Goal: Task Accomplishment & Management: Use online tool/utility

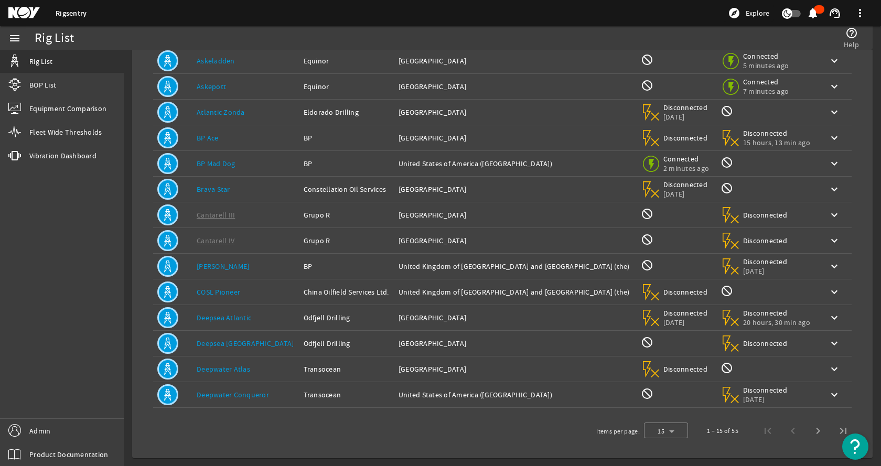
scroll to position [115, 0]
click at [215, 370] on link "Deepwater Atlas" at bounding box center [224, 368] width 54 height 9
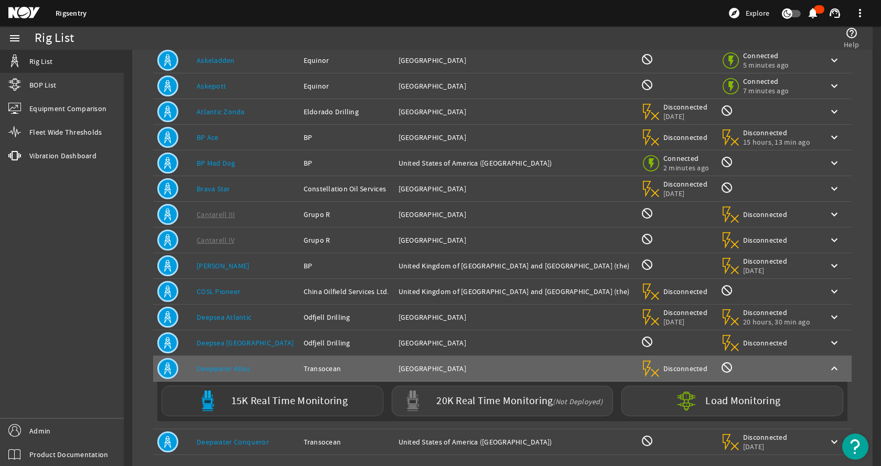
click at [214, 402] on img at bounding box center [207, 401] width 21 height 21
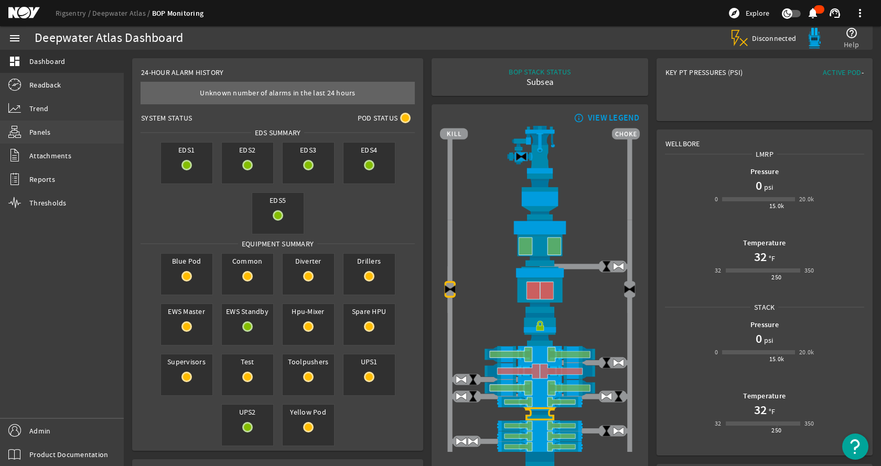
click at [61, 125] on link "Panels" at bounding box center [62, 132] width 124 height 23
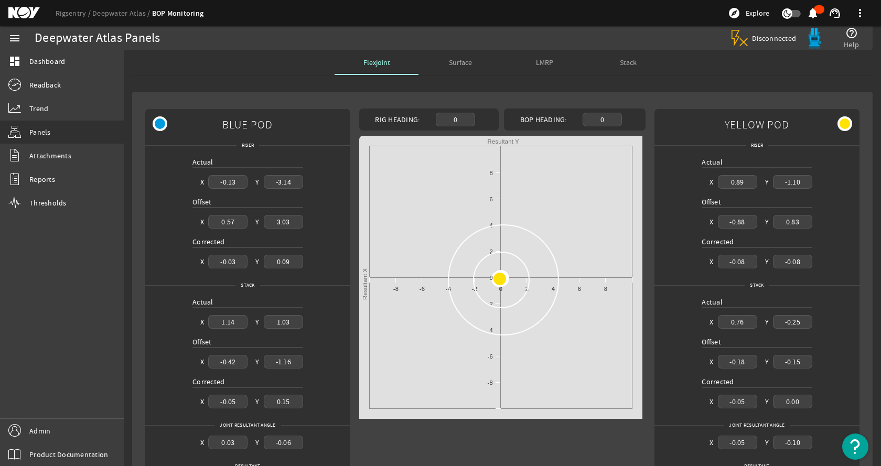
scroll to position [51, 0]
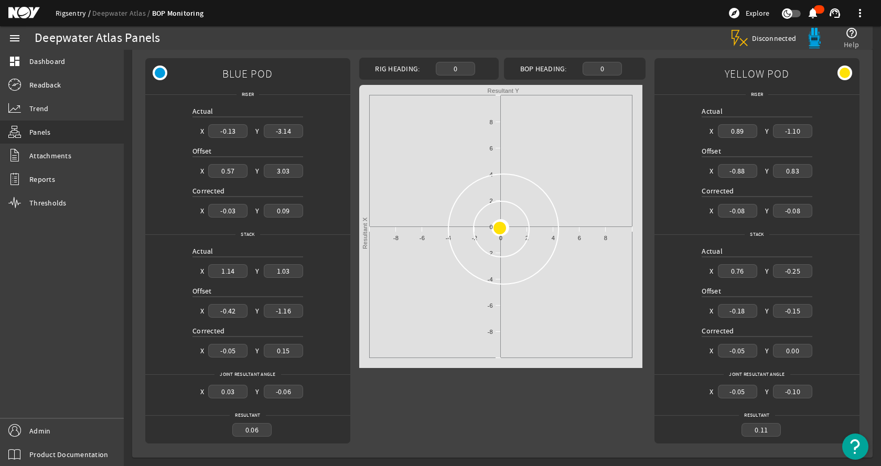
click at [66, 14] on link "Rigsentry" at bounding box center [74, 12] width 37 height 9
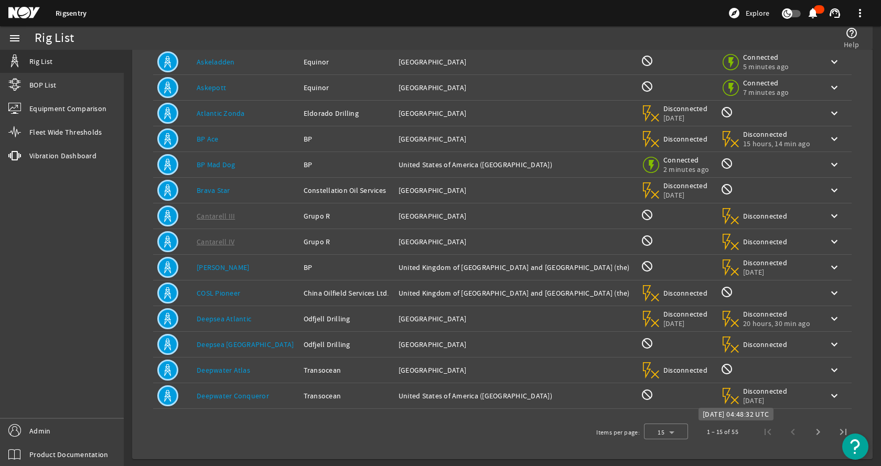
scroll to position [115, 0]
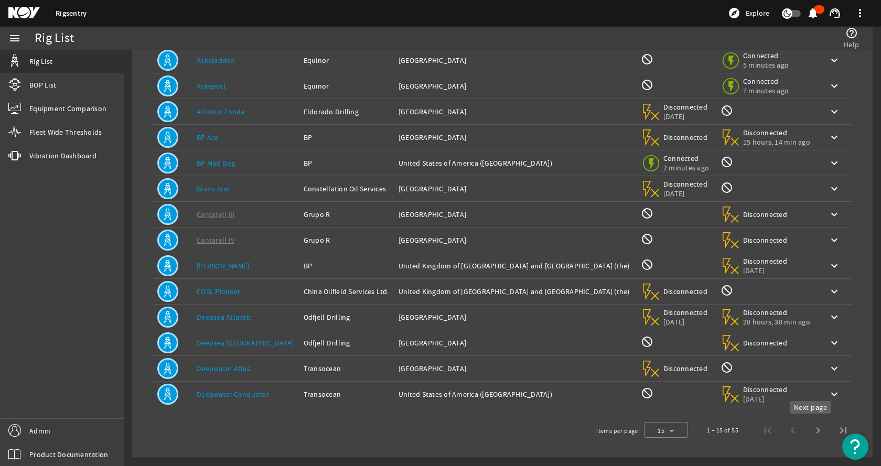
click at [815, 432] on span "Next page" at bounding box center [818, 430] width 25 height 25
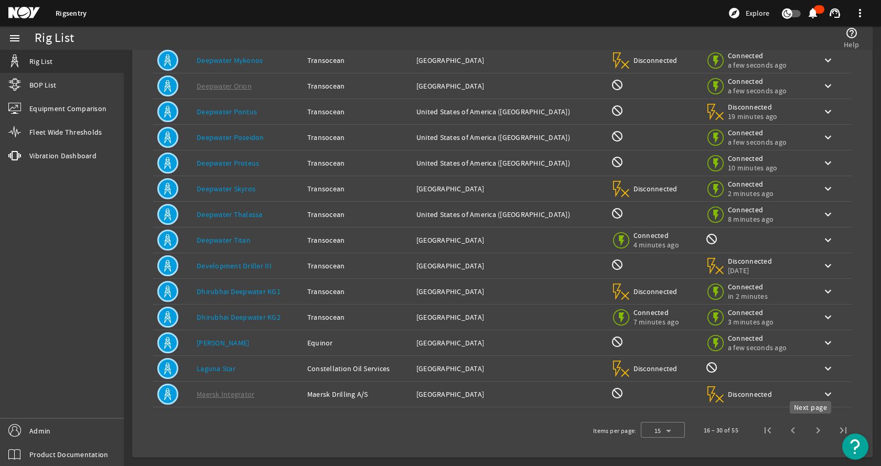
click at [813, 431] on span "Next page" at bounding box center [818, 430] width 25 height 25
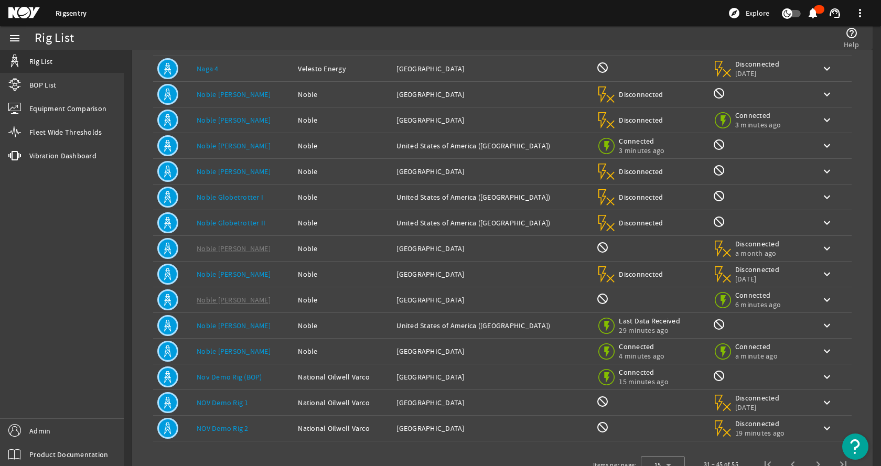
scroll to position [62, 0]
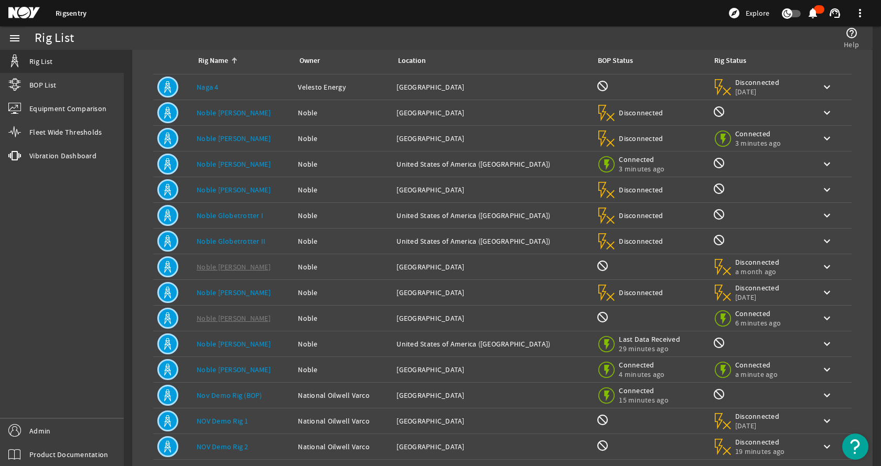
click at [236, 241] on link "Noble Globetrotter II" at bounding box center [231, 241] width 69 height 9
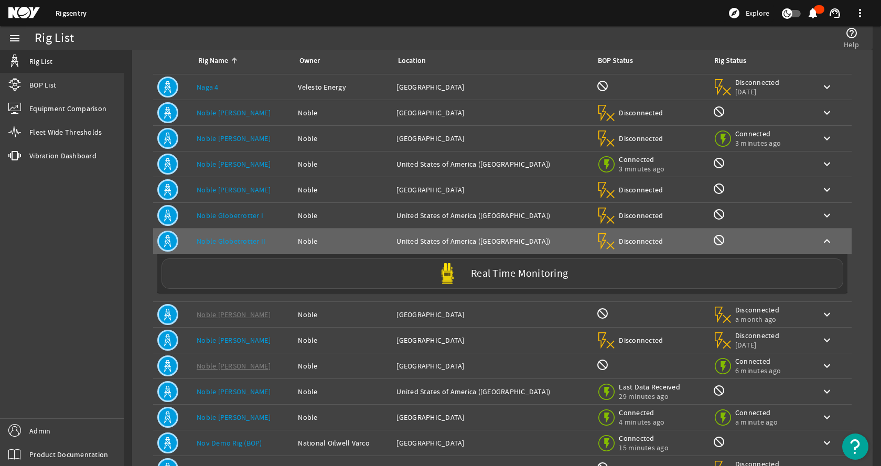
click at [265, 270] on div "Real Time Monitoring" at bounding box center [503, 274] width 682 height 30
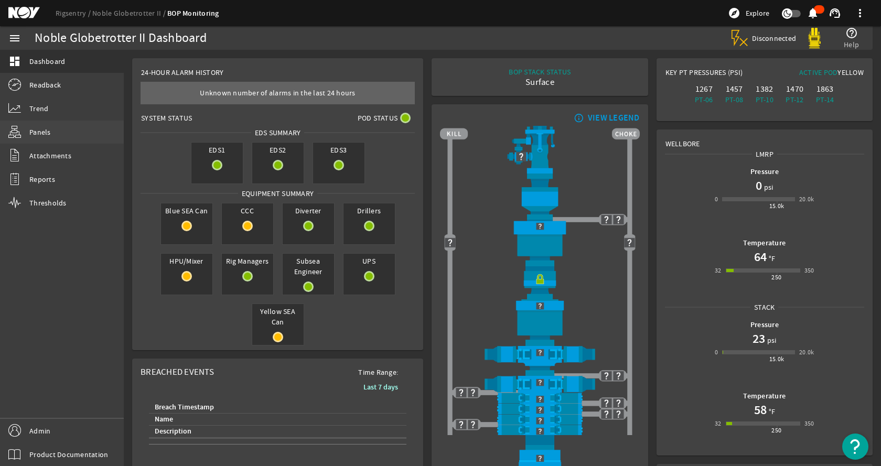
click at [41, 132] on span "Panels" at bounding box center [40, 132] width 22 height 10
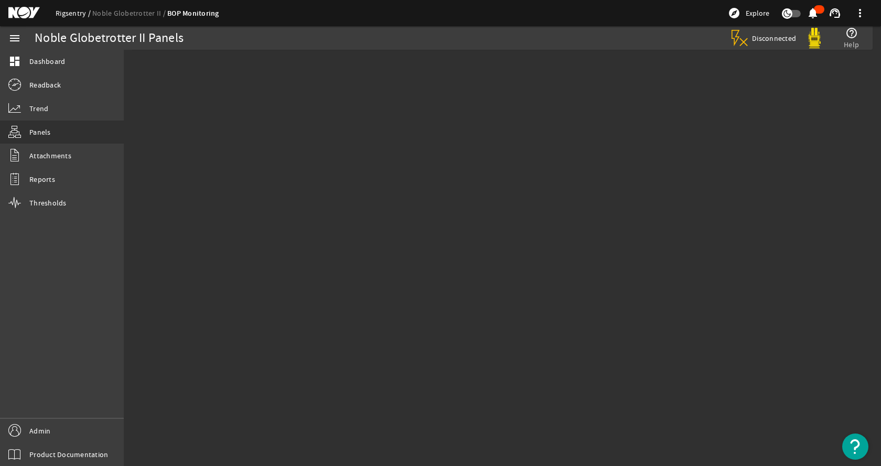
click at [67, 15] on link "Rigsentry" at bounding box center [74, 12] width 37 height 9
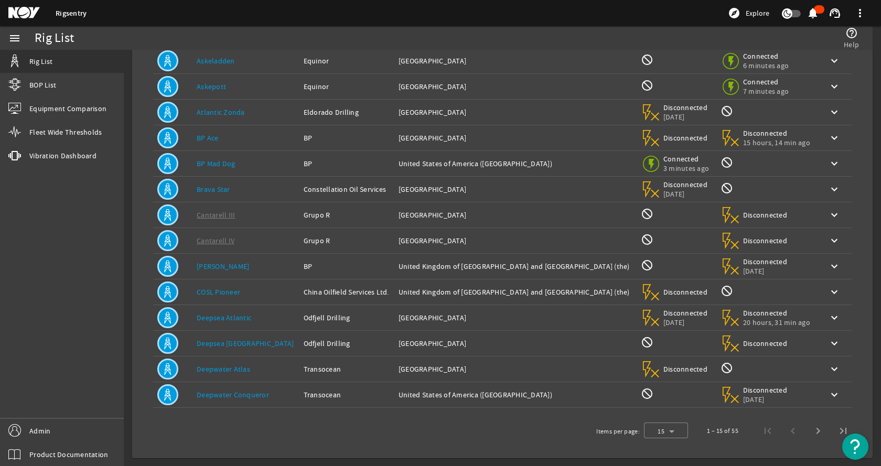
scroll to position [115, 0]
click at [809, 430] on span "Next page" at bounding box center [818, 430] width 25 height 25
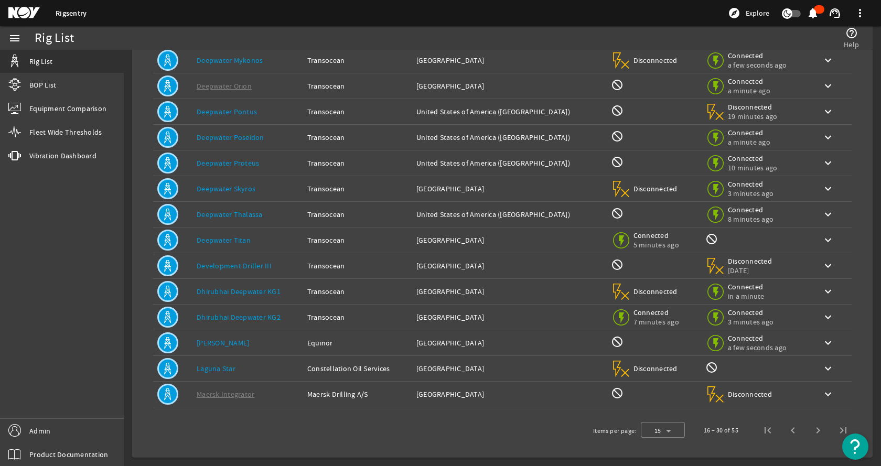
click at [238, 314] on link "Dhirubhai Deepwater KG2" at bounding box center [239, 317] width 84 height 9
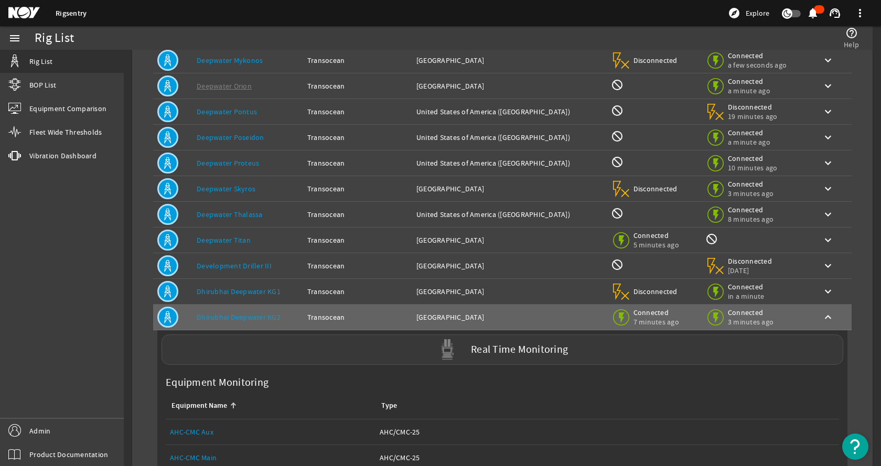
click at [263, 350] on div "Real Time Monitoring" at bounding box center [503, 350] width 682 height 30
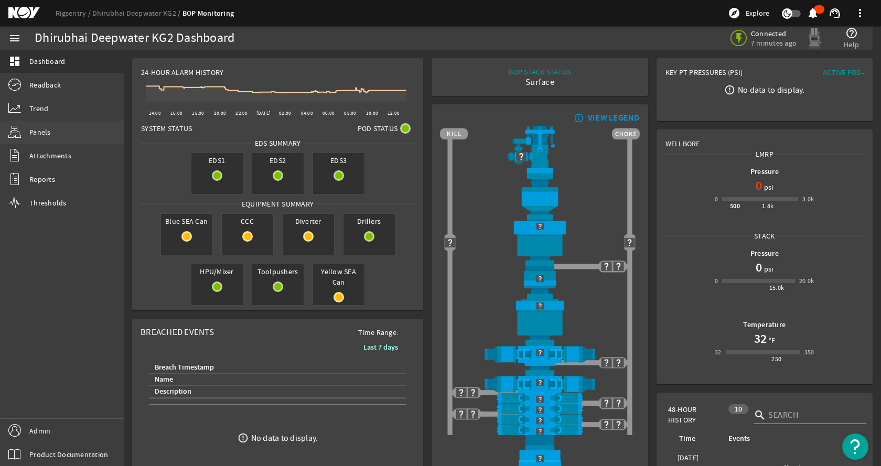
click at [50, 137] on link "Panels" at bounding box center [62, 132] width 124 height 23
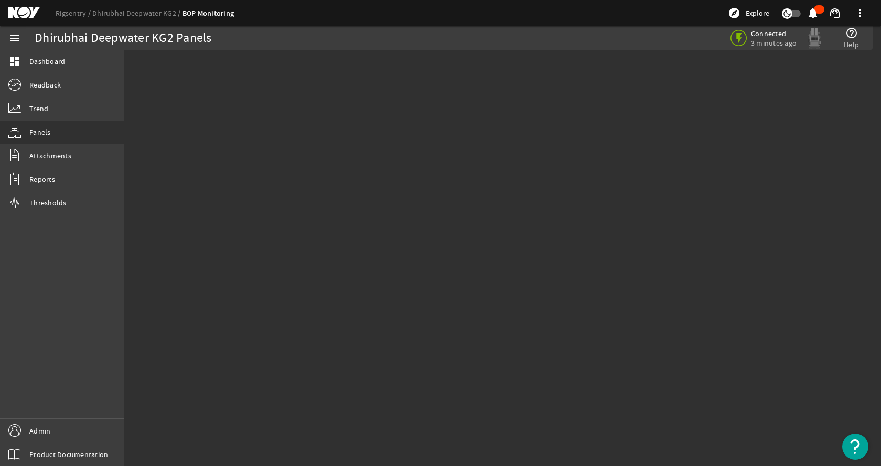
click at [252, 159] on div at bounding box center [503, 123] width 758 height 131
click at [60, 14] on link "Rigsentry" at bounding box center [74, 12] width 37 height 9
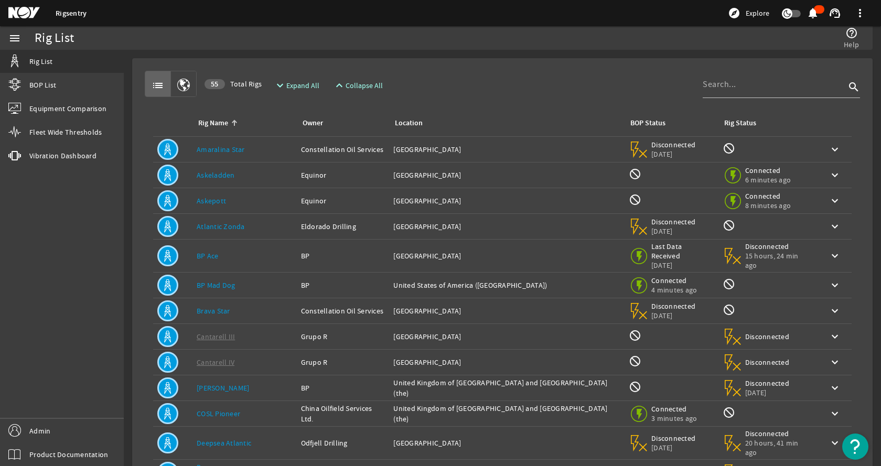
click at [217, 252] on link "BP Ace" at bounding box center [208, 255] width 22 height 9
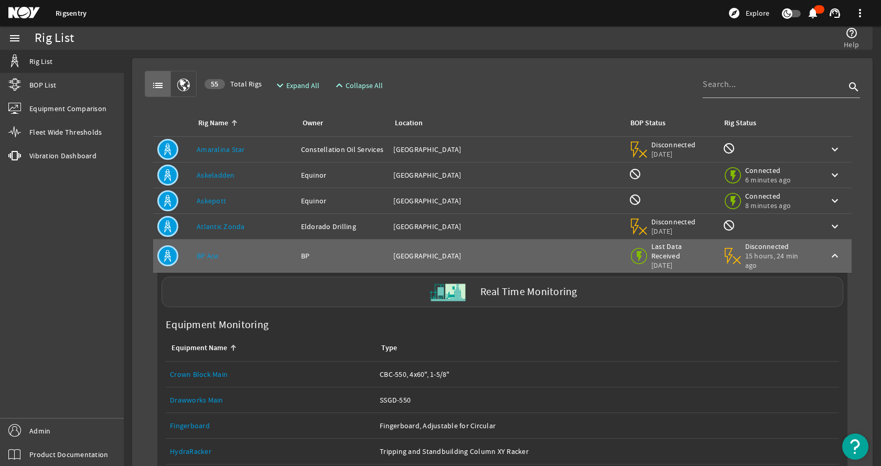
click at [238, 287] on div "Real Time Monitoring" at bounding box center [503, 292] width 682 height 30
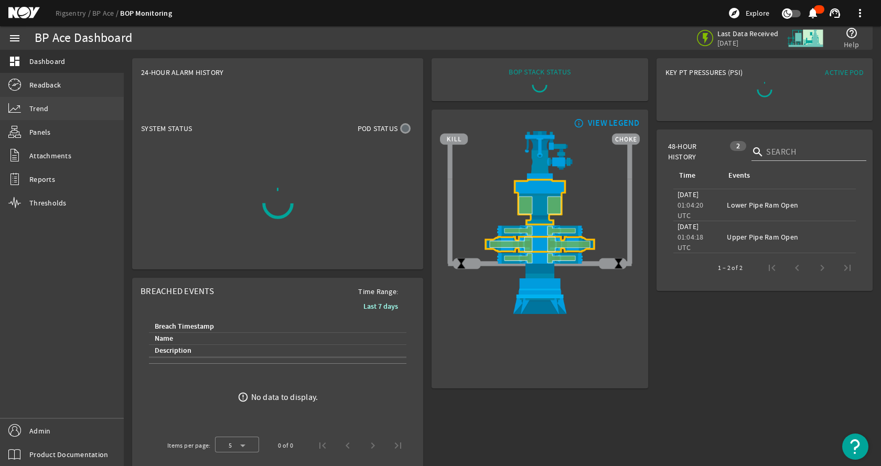
click at [38, 110] on span "Trend" at bounding box center [38, 108] width 19 height 10
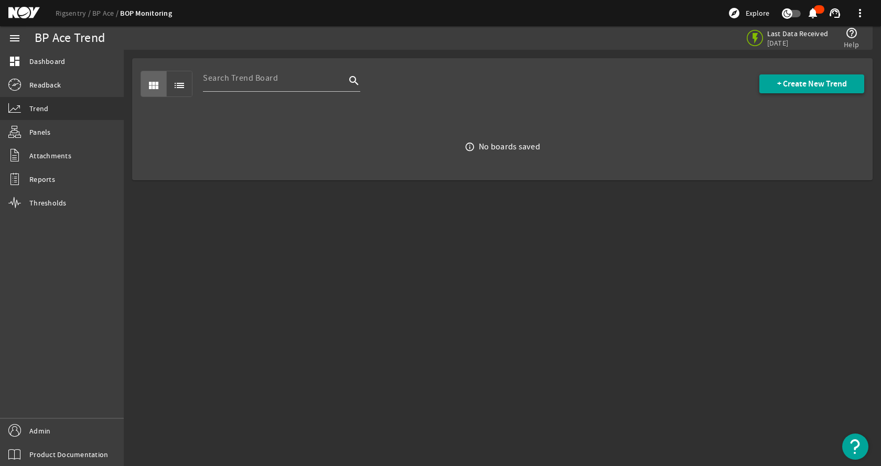
click at [831, 82] on span "+ Create New Trend" at bounding box center [812, 84] width 70 height 10
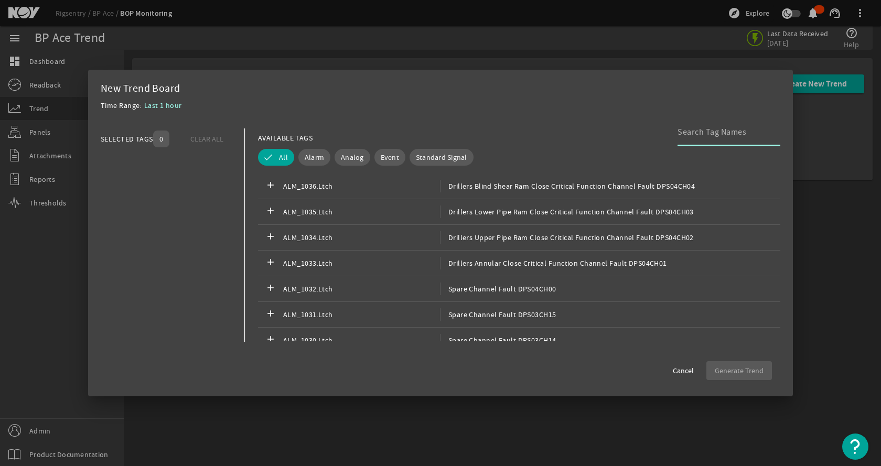
click at [731, 133] on input at bounding box center [725, 132] width 94 height 13
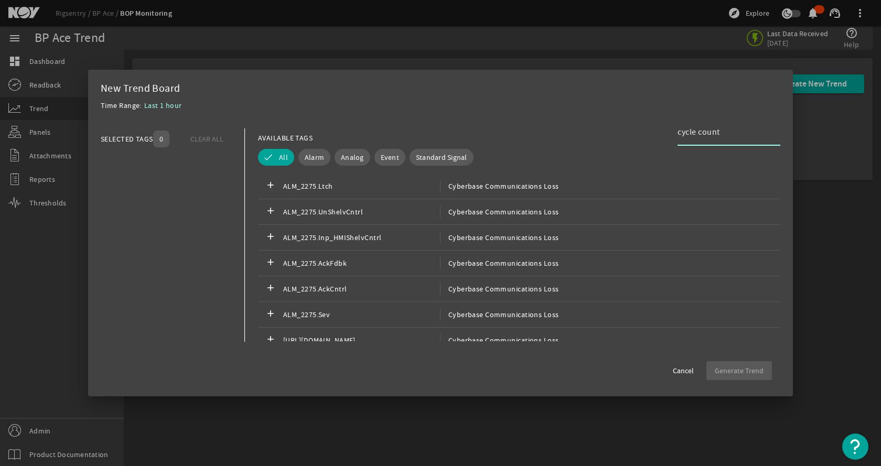
type input "cycle"
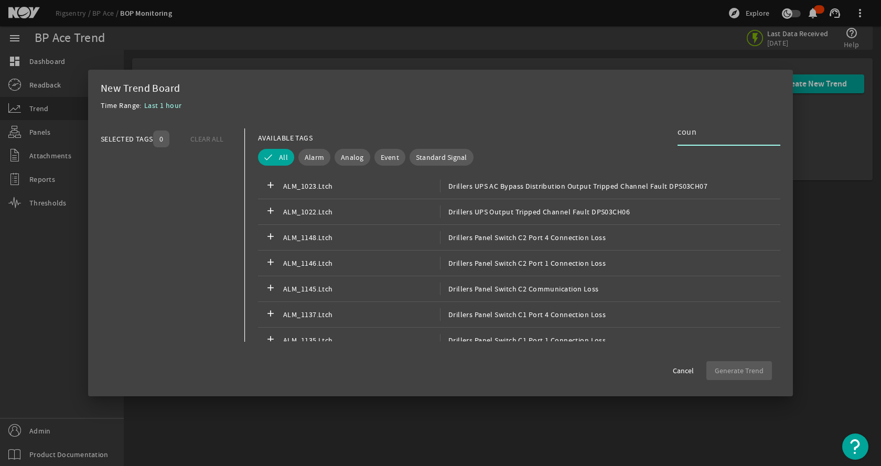
type input "count"
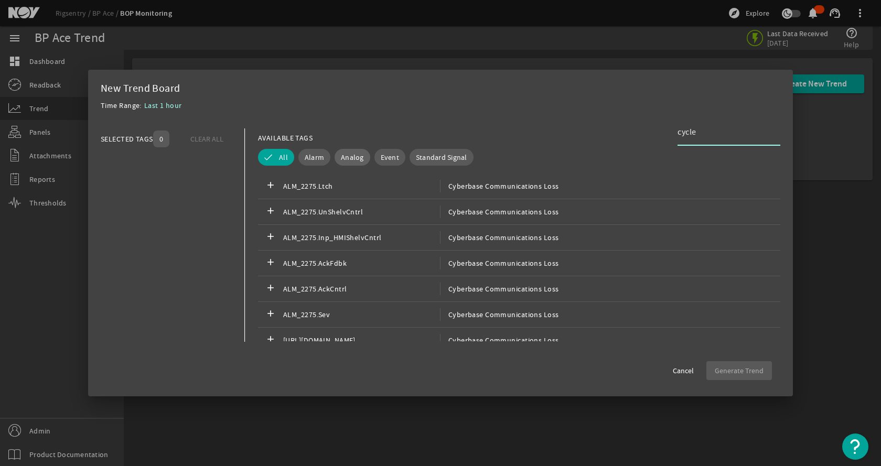
type input "cycle"
click at [343, 155] on span "Analog" at bounding box center [352, 157] width 23 height 10
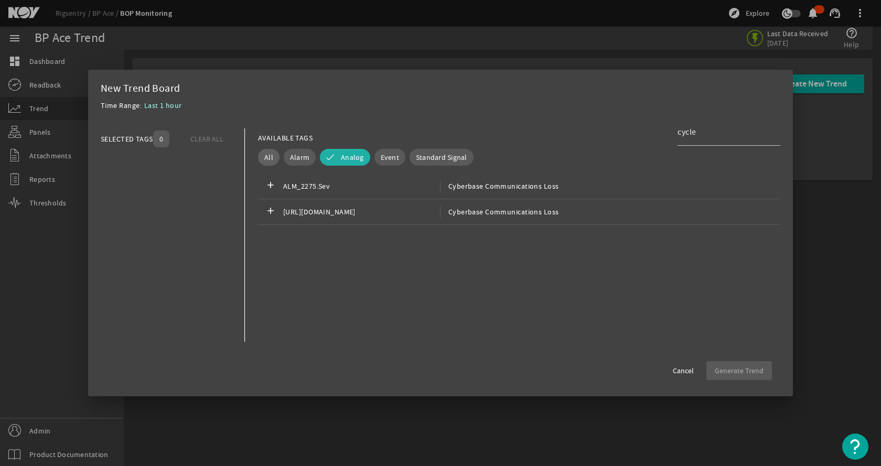
click at [269, 155] on span "All" at bounding box center [268, 157] width 9 height 10
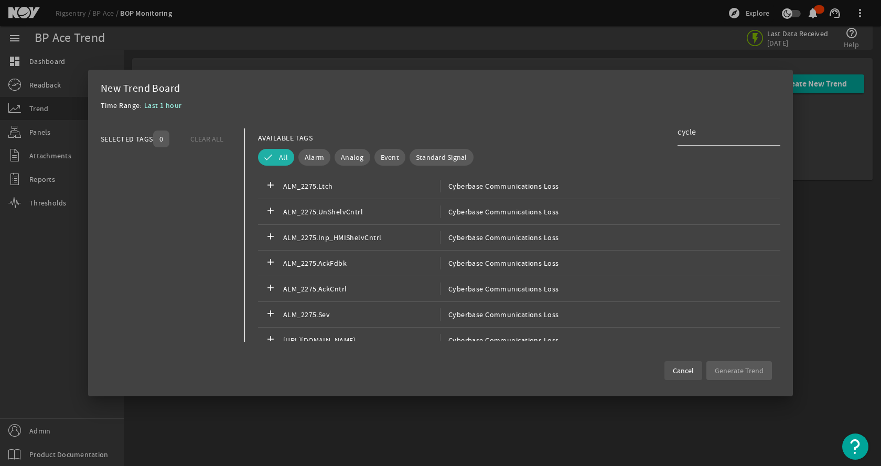
click at [694, 368] on span "Cancel" at bounding box center [683, 371] width 21 height 10
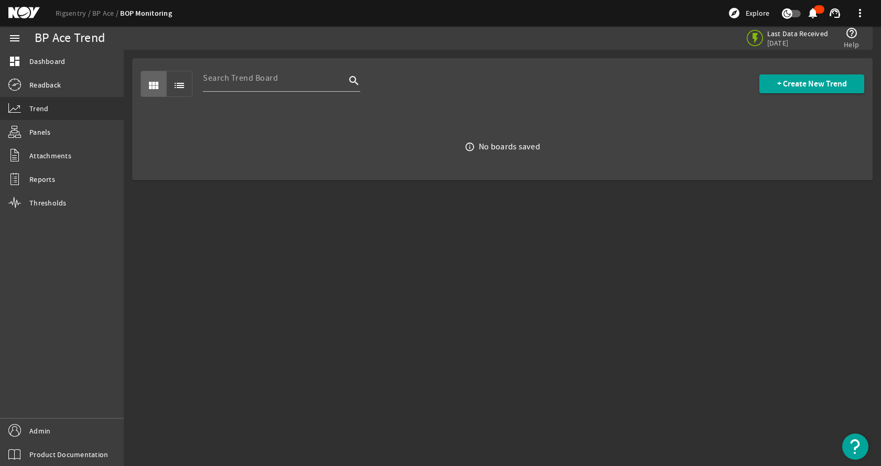
click at [577, 331] on mat-sidenav-content "BP Ace Trend Last Data Received 1 week, 1 day ago help_outline Help view_module…" at bounding box center [503, 258] width 758 height 417
click at [69, 13] on link "Rigsentry" at bounding box center [74, 12] width 37 height 9
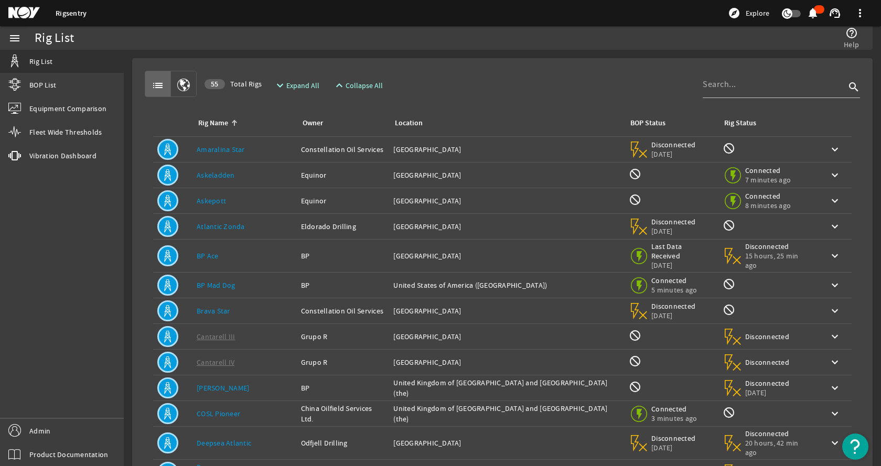
click at [539, 68] on div "list 55 Total Rigs expand_more Expand All expand_less Collapse All search Rig N…" at bounding box center [503, 323] width 724 height 513
click at [715, 82] on input at bounding box center [774, 84] width 143 height 13
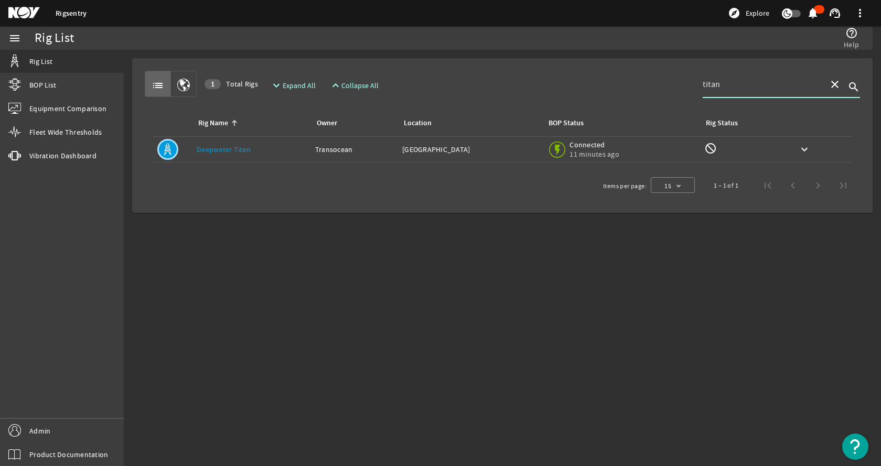
type input "titan"
click at [272, 145] on div "Rig Name: Deepwater Titan" at bounding box center [252, 149] width 110 height 10
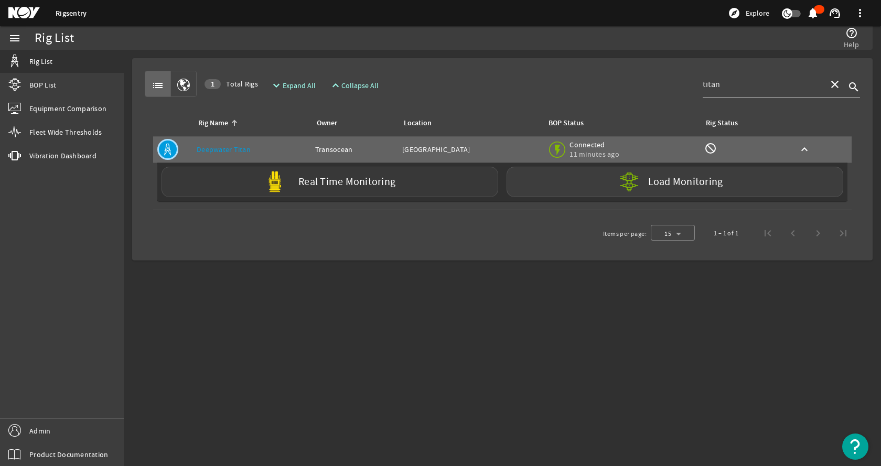
click at [337, 185] on label "Real Time Monitoring" at bounding box center [346, 182] width 97 height 11
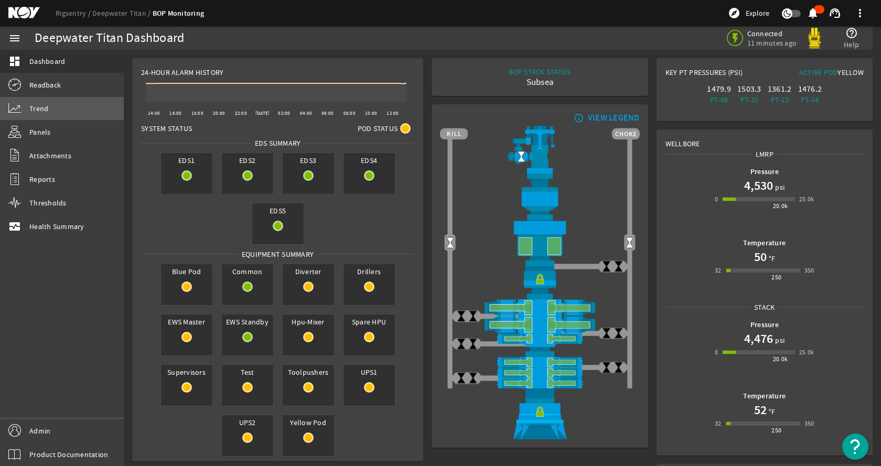
click at [38, 115] on link "Trend" at bounding box center [62, 108] width 124 height 23
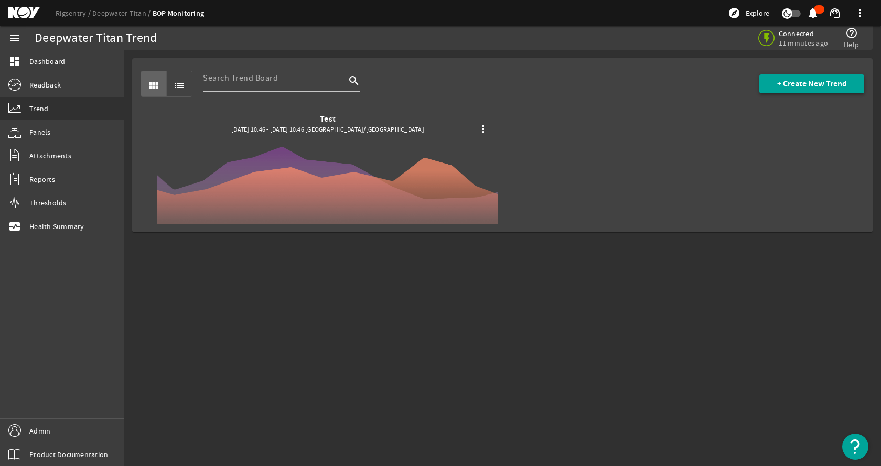
click at [799, 83] on span "+ Create New Trend" at bounding box center [812, 84] width 70 height 10
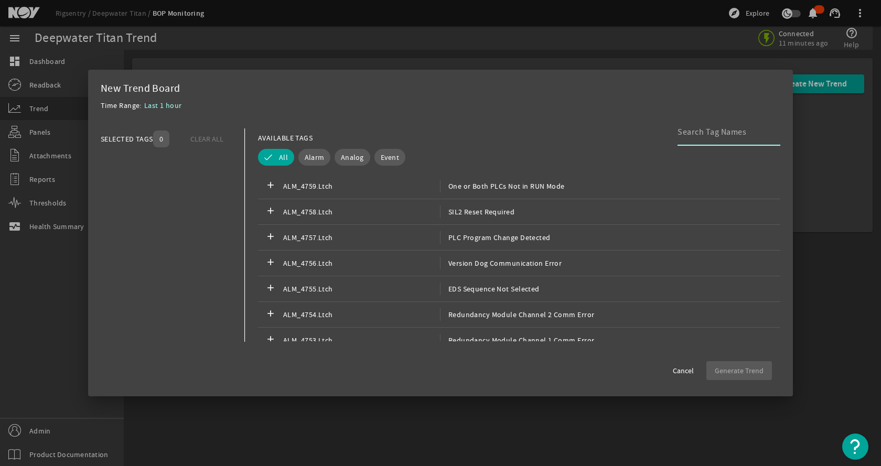
click at [700, 134] on input at bounding box center [725, 132] width 94 height 13
click at [350, 154] on span "Analog" at bounding box center [352, 157] width 23 height 10
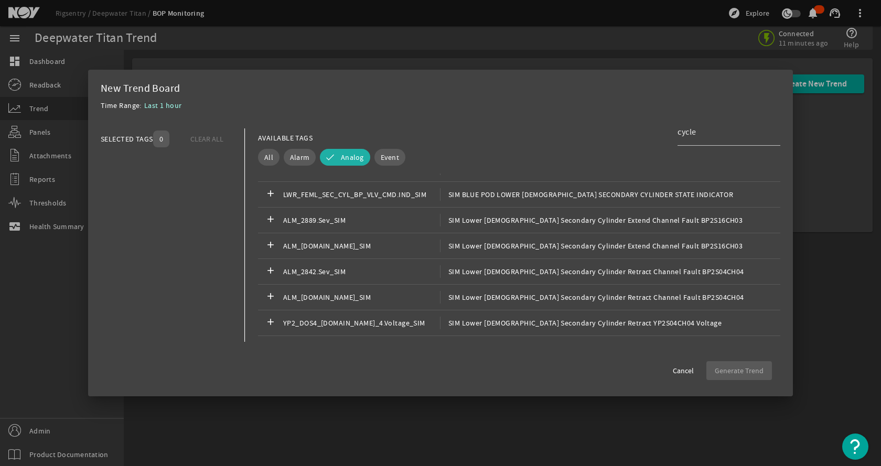
scroll to position [346, 0]
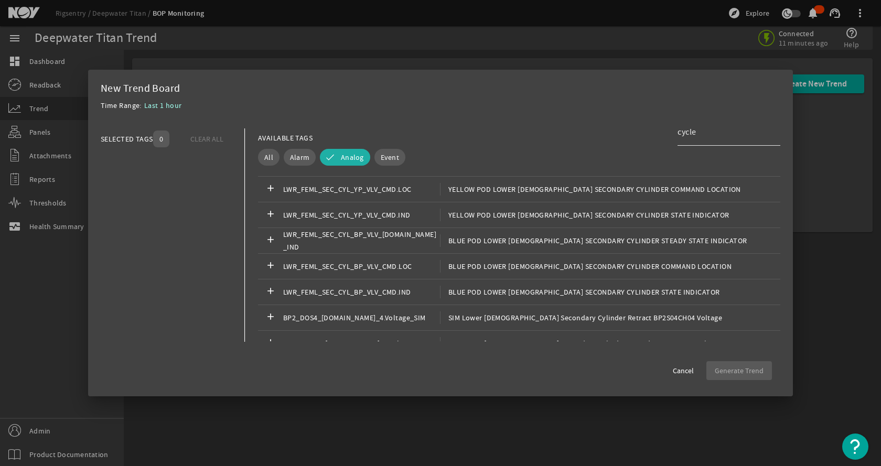
click at [711, 132] on input "cycle" at bounding box center [725, 132] width 94 height 13
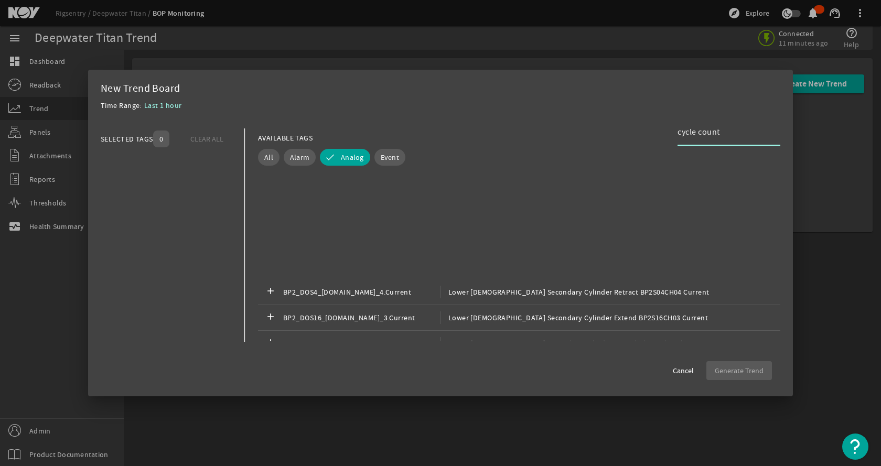
scroll to position [0, 0]
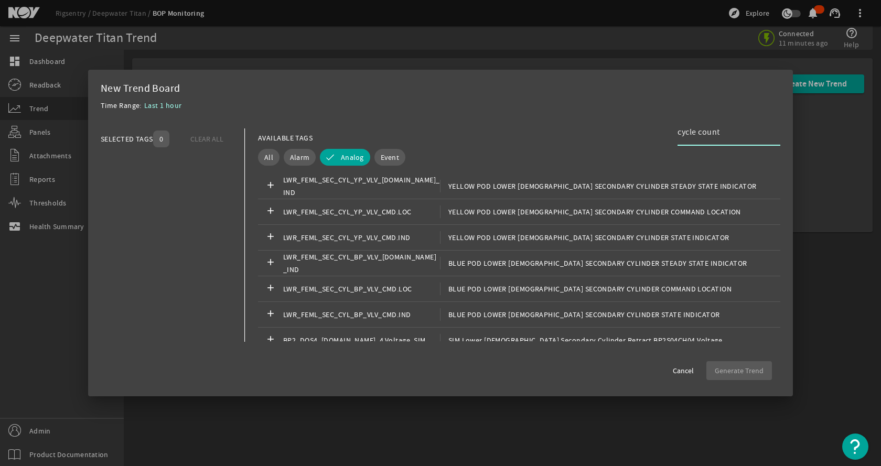
type input "cycle count"
click at [583, 115] on div "Time Range: Last 1 hour" at bounding box center [441, 108] width 680 height 19
click at [735, 130] on input "cycle count" at bounding box center [725, 132] width 94 height 13
click at [739, 134] on input "cycle count" at bounding box center [725, 132] width 94 height 13
drag, startPoint x: 721, startPoint y: 132, endPoint x: 659, endPoint y: 131, distance: 61.9
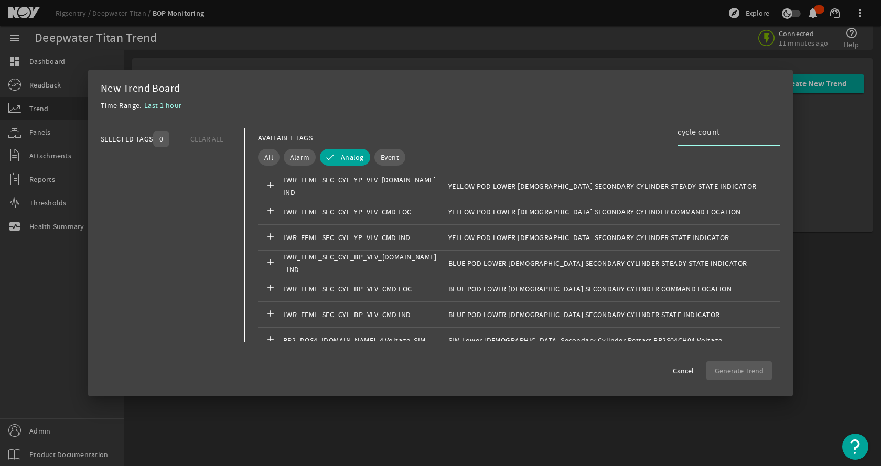
click at [659, 131] on div "AVAILABLE TAGS cycle count" at bounding box center [519, 138] width 523 height 18
click at [732, 134] on input "cycle count" at bounding box center [725, 132] width 94 height 13
click at [427, 99] on mat-dialog-content "New Trend Board Time Range: Last 1 hour" at bounding box center [441, 100] width 680 height 36
click at [627, 375] on mat-dialog-actions "Cancel Generate Trend" at bounding box center [441, 366] width 680 height 27
click at [690, 372] on span "Cancel" at bounding box center [683, 371] width 21 height 10
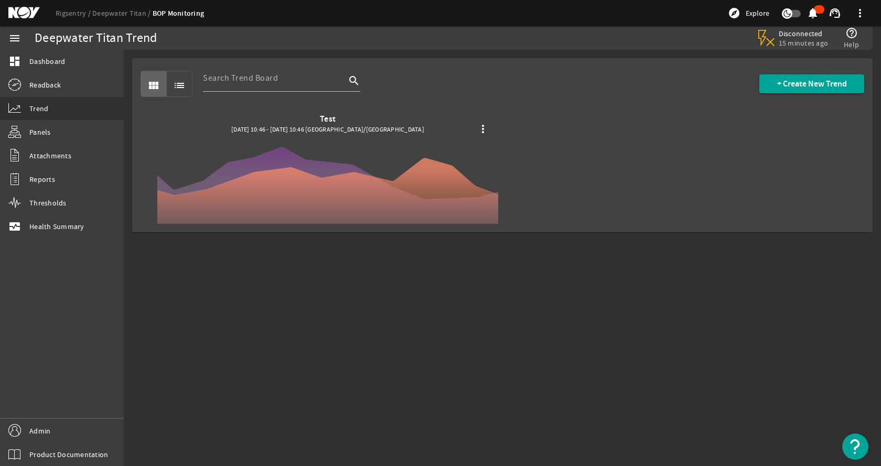
click at [628, 365] on mat-sidenav-content "Deepwater Titan Trend Disconnected 15 minutes ago help_outline Help view_module…" at bounding box center [503, 258] width 758 height 417
click at [479, 131] on mat-icon "more_vert" at bounding box center [483, 129] width 13 height 13
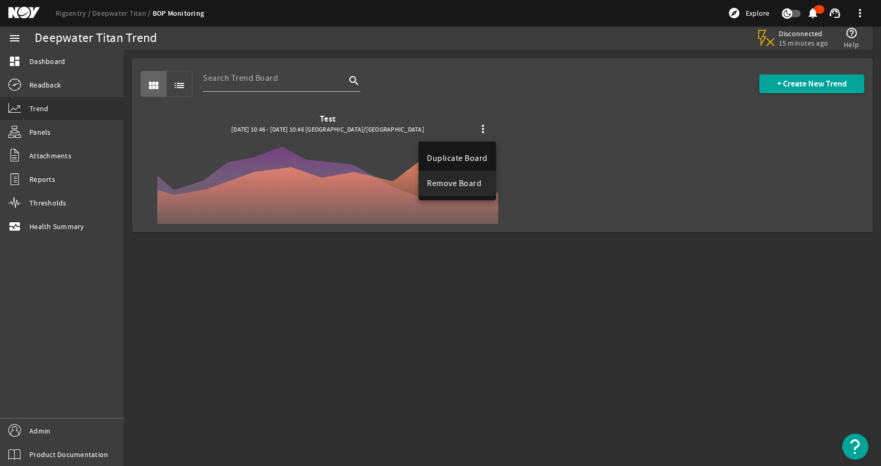
click at [471, 180] on span "Remove Board" at bounding box center [457, 183] width 61 height 13
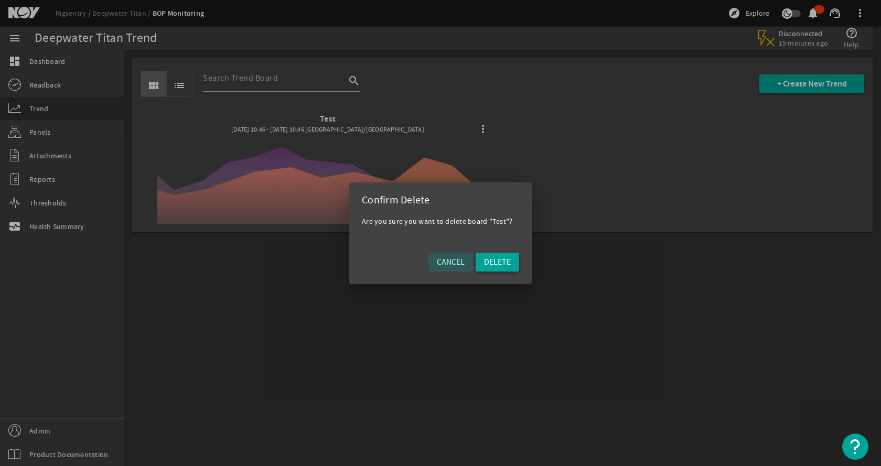
click at [493, 263] on span "DELETE" at bounding box center [497, 262] width 27 height 10
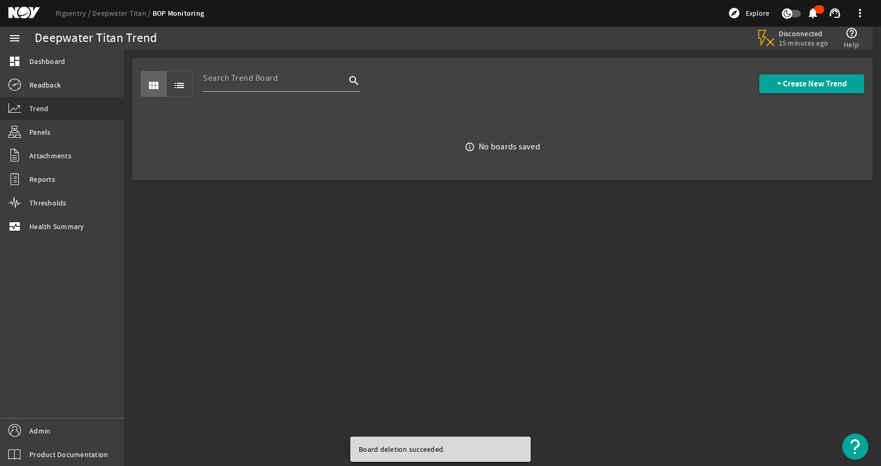
click at [391, 282] on mat-sidenav-content "Deepwater Titan Trend Disconnected 15 minutes ago help_outline Help view_module…" at bounding box center [503, 258] width 758 height 417
click at [67, 14] on link "Rigsentry" at bounding box center [74, 12] width 37 height 9
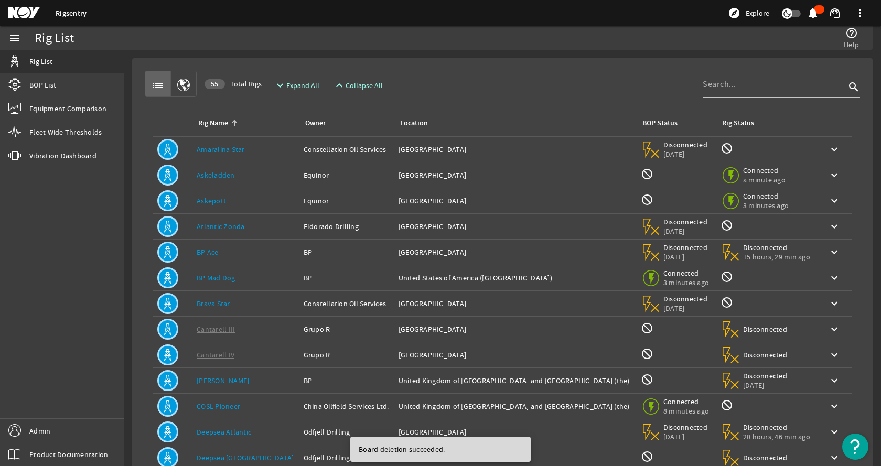
click at [542, 67] on div "list 55 Total Rigs expand_more Expand All expand_less Collapse All search Rig N…" at bounding box center [503, 316] width 724 height 498
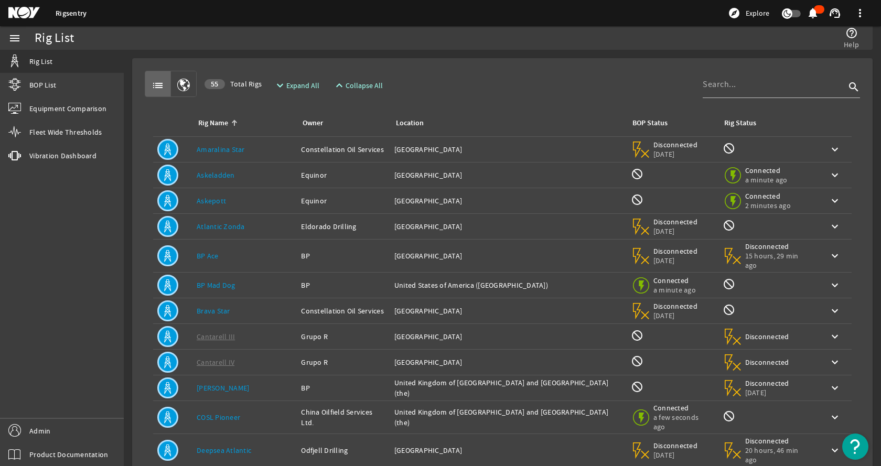
click at [592, 80] on div "list 55 Total Rigs expand_more Expand All expand_less Collapse All search" at bounding box center [503, 84] width 716 height 26
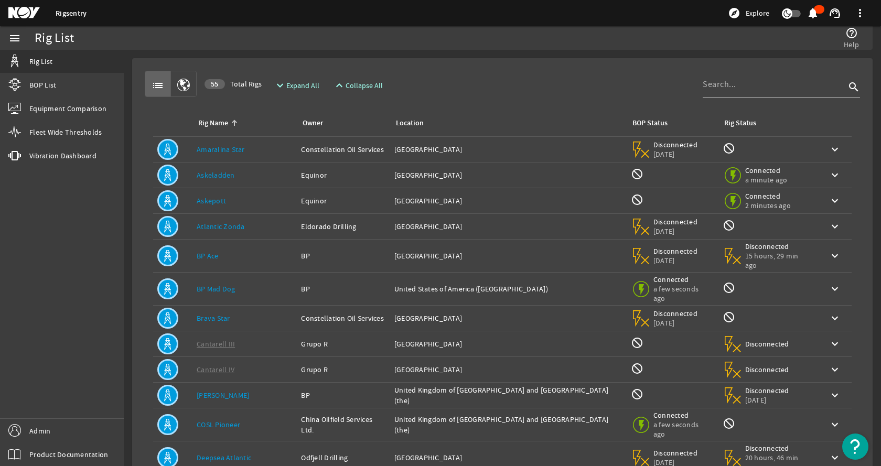
click at [472, 61] on mat-card "list 55 Total Rigs expand_more Expand All expand_less Collapse All search Rig N…" at bounding box center [502, 333] width 741 height 551
click at [600, 65] on mat-card "list 55 Total Rigs expand_more Expand All expand_less Collapse All search Rig N…" at bounding box center [502, 333] width 741 height 551
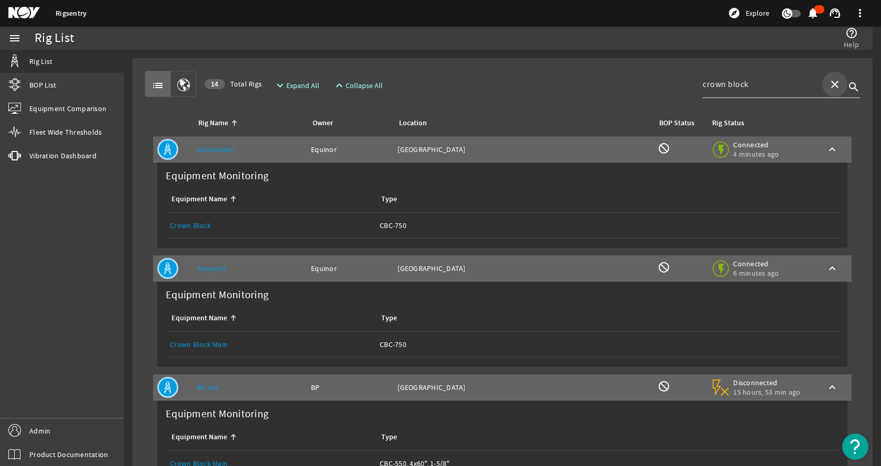
click at [829, 84] on mat-icon "close" at bounding box center [835, 84] width 13 height 13
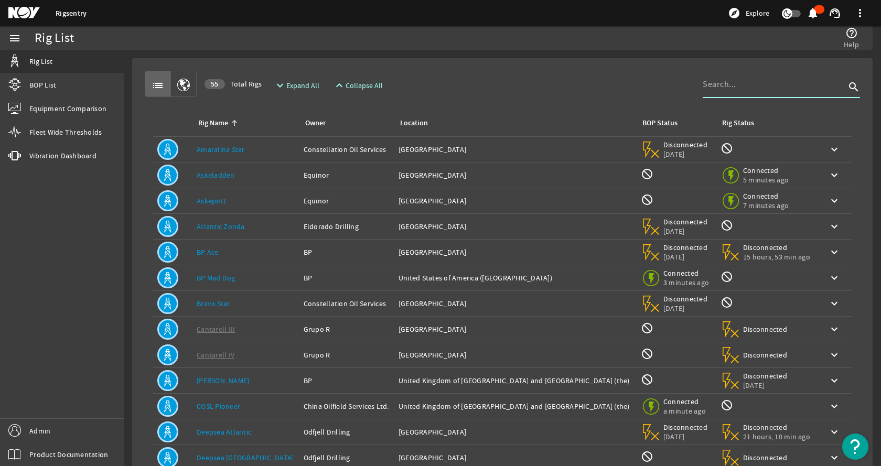
click at [577, 66] on mat-card "list 55 Total Rigs expand_more Expand All expand_less Collapse All search Rig N…" at bounding box center [502, 315] width 741 height 515
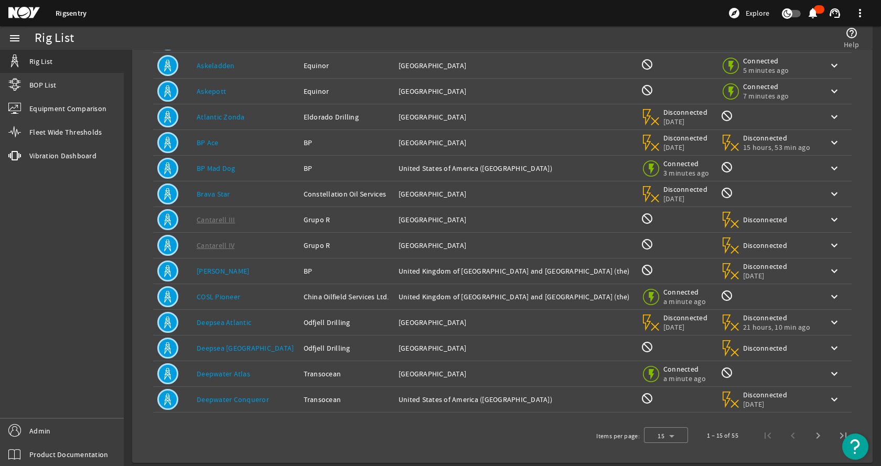
scroll to position [115, 0]
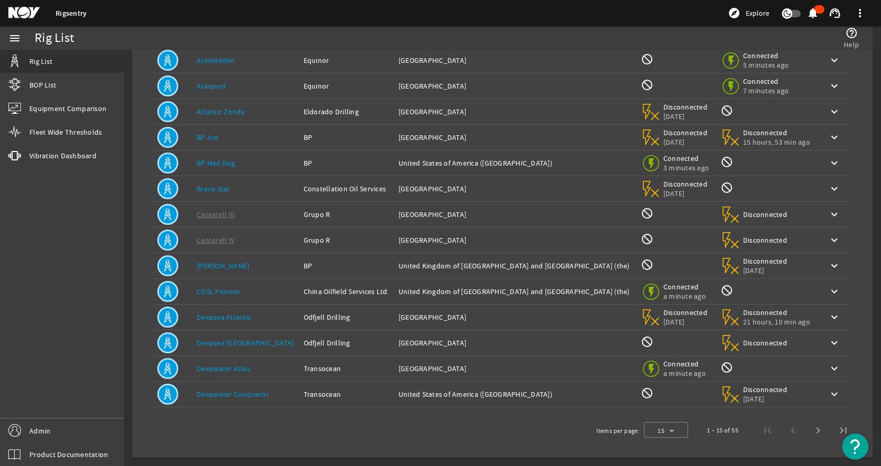
click at [233, 372] on link "Deepwater Atlas" at bounding box center [224, 368] width 54 height 9
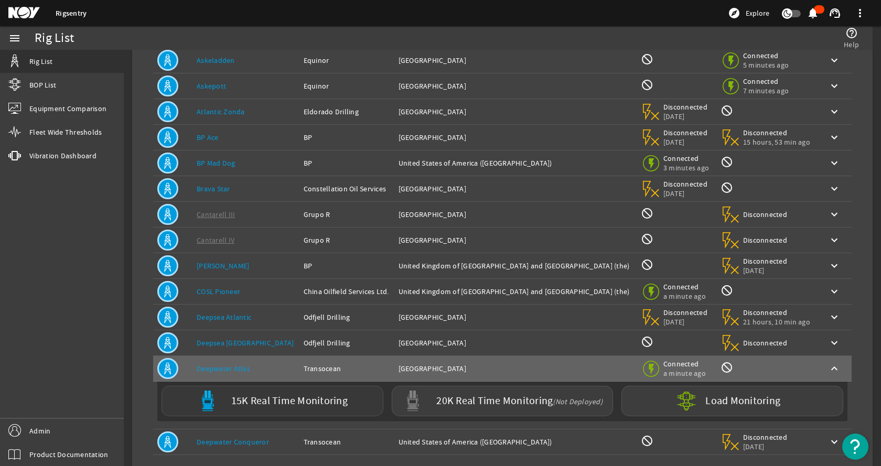
click at [253, 402] on label "15K Real Time Monitoring" at bounding box center [289, 401] width 116 height 11
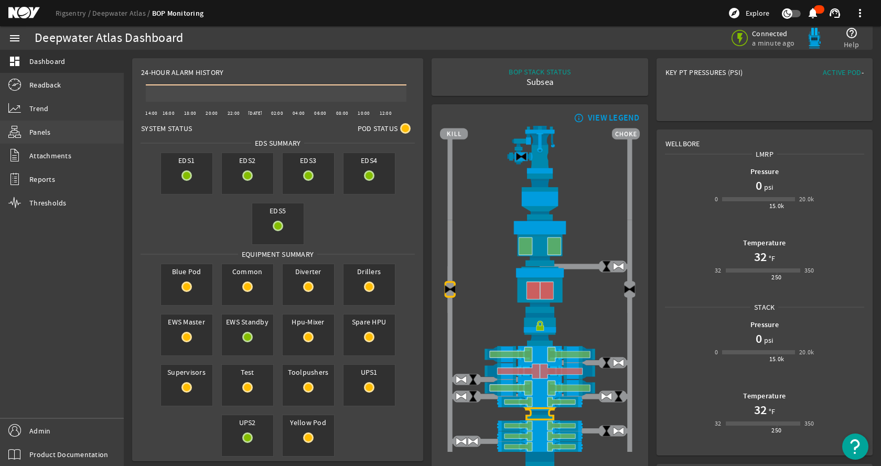
click at [49, 133] on span "Panels" at bounding box center [40, 132] width 22 height 10
